Goal: Task Accomplishment & Management: Use online tool/utility

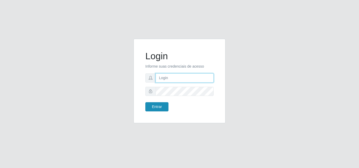
type input "analucia@cestao"
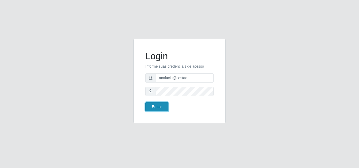
click at [162, 106] on button "Entrar" at bounding box center [156, 107] width 23 height 9
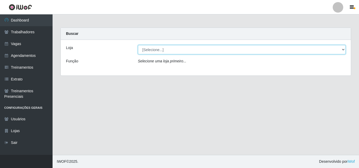
click at [155, 51] on select "[Selecione...] O Cestão - Geisel" at bounding box center [242, 49] width 208 height 9
select select "224"
click at [138, 45] on select "[Selecione...] O Cestão - Geisel" at bounding box center [242, 49] width 208 height 9
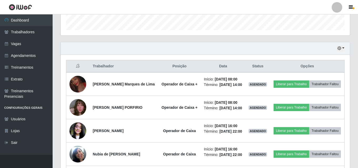
scroll to position [184, 0]
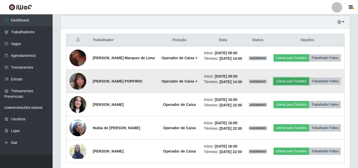
click at [309, 85] on button "Liberar para Trabalho" at bounding box center [290, 81] width 35 height 7
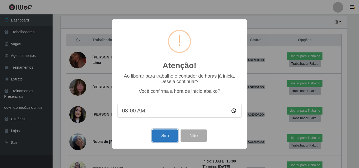
click at [174, 135] on button "Sim" at bounding box center [164, 136] width 25 height 12
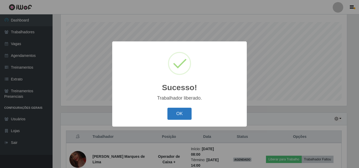
click at [175, 113] on button "OK" at bounding box center [179, 114] width 24 height 12
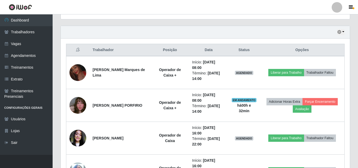
scroll to position [172, 0]
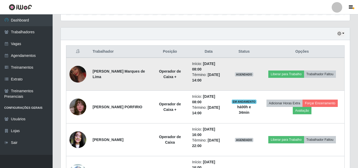
click at [81, 74] on img at bounding box center [77, 75] width 17 height 22
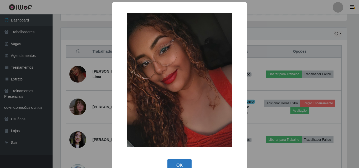
click at [179, 161] on button "OK" at bounding box center [179, 166] width 24 height 12
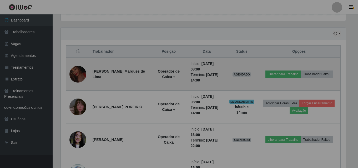
scroll to position [109, 289]
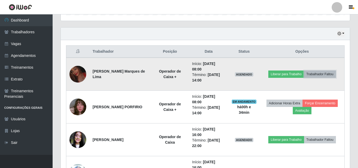
click at [327, 72] on button "Trabalhador Faltou" at bounding box center [320, 74] width 32 height 7
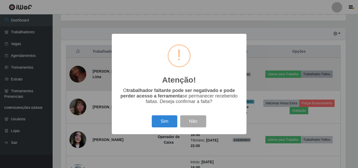
scroll to position [109, 286]
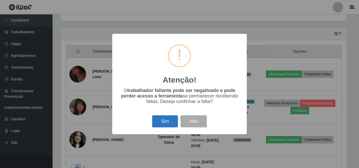
click at [167, 121] on button "Sim" at bounding box center [164, 122] width 25 height 12
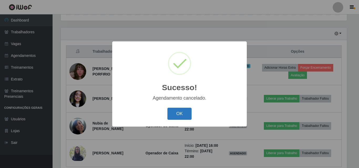
click at [176, 113] on button "OK" at bounding box center [179, 114] width 24 height 12
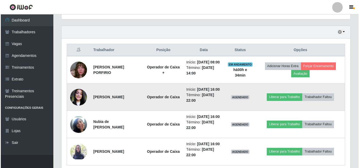
scroll to position [199, 0]
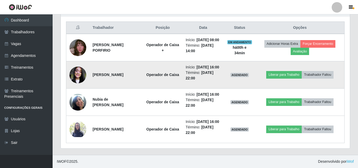
click at [81, 79] on img at bounding box center [77, 75] width 17 height 22
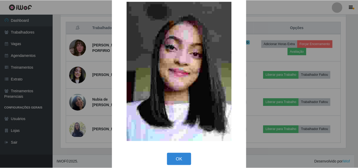
scroll to position [18, 0]
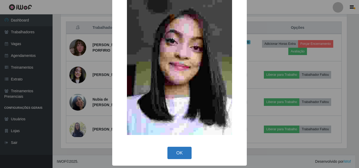
click at [188, 150] on button "OK" at bounding box center [179, 153] width 24 height 12
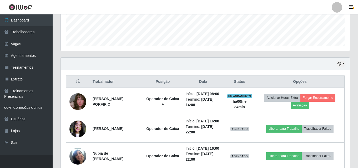
scroll to position [140, 0]
